Goal: Task Accomplishment & Management: Use online tool/utility

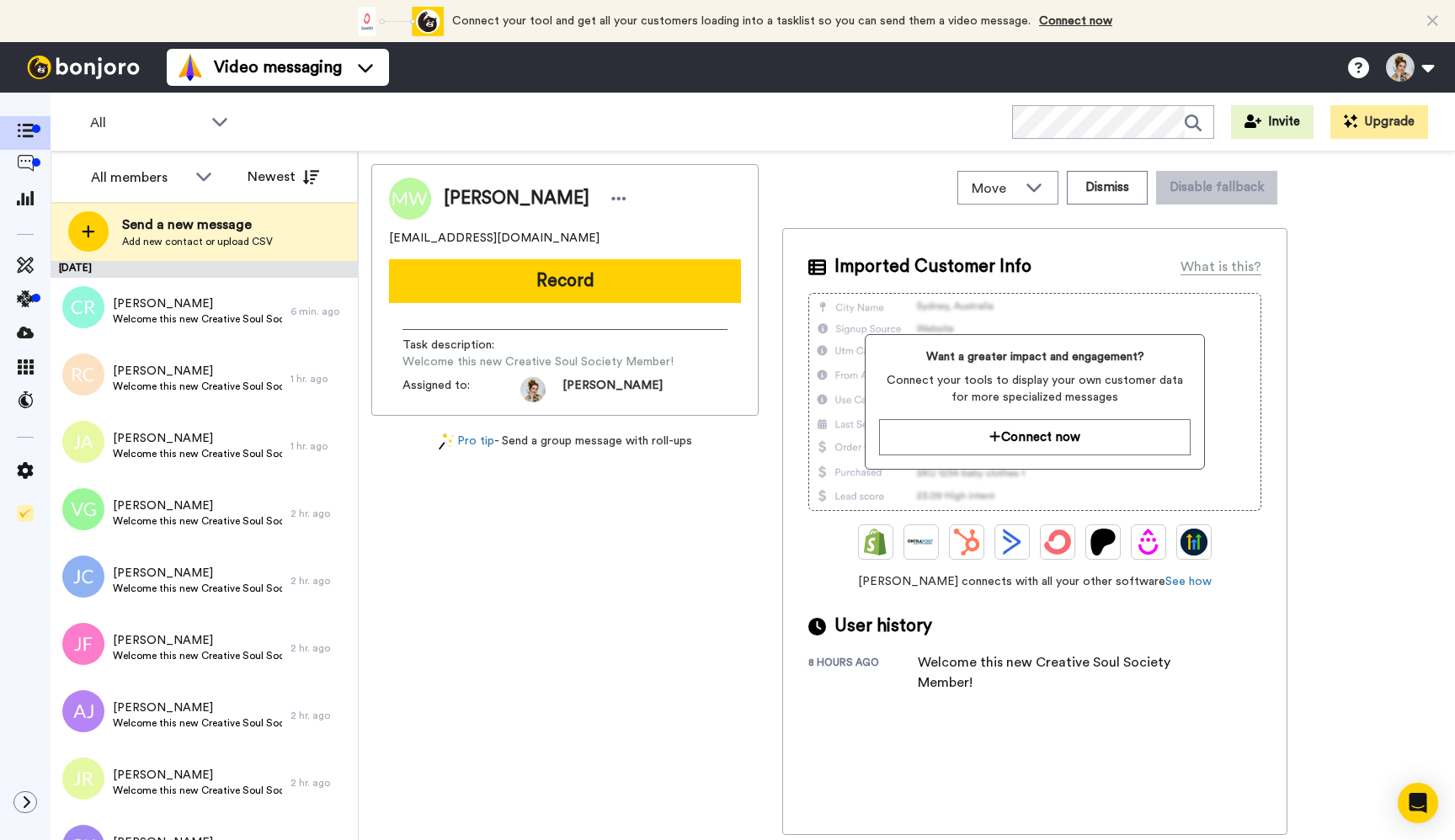
click at [635, 638] on div "Marjorie Wekwert mewc24@gmail.com Record Task description : Welcome this new Cr…" at bounding box center [564, 500] width 387 height 671
